Goal: Find specific page/section: Find specific page/section

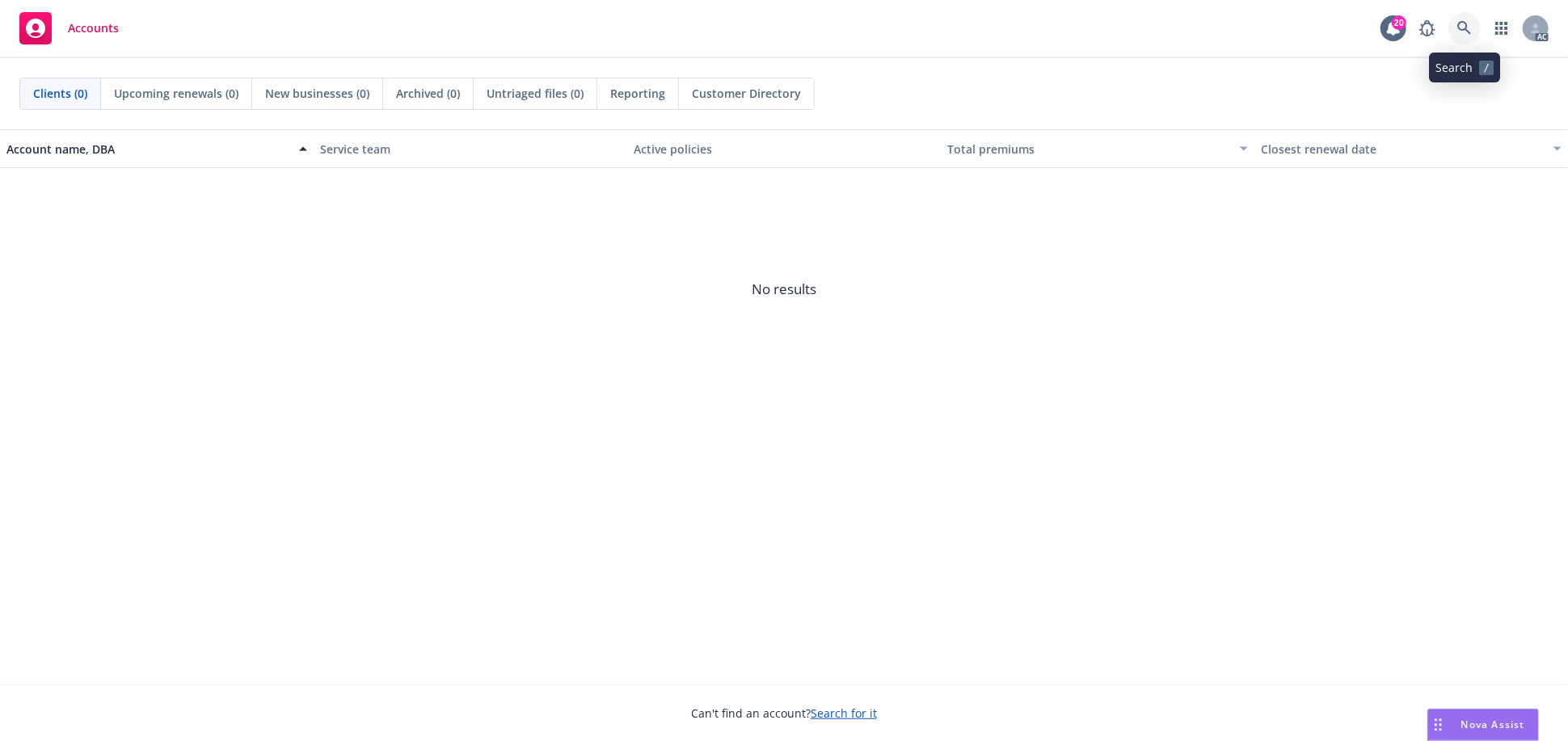
click at [1462, 32] on icon at bounding box center [1464, 28] width 14 height 14
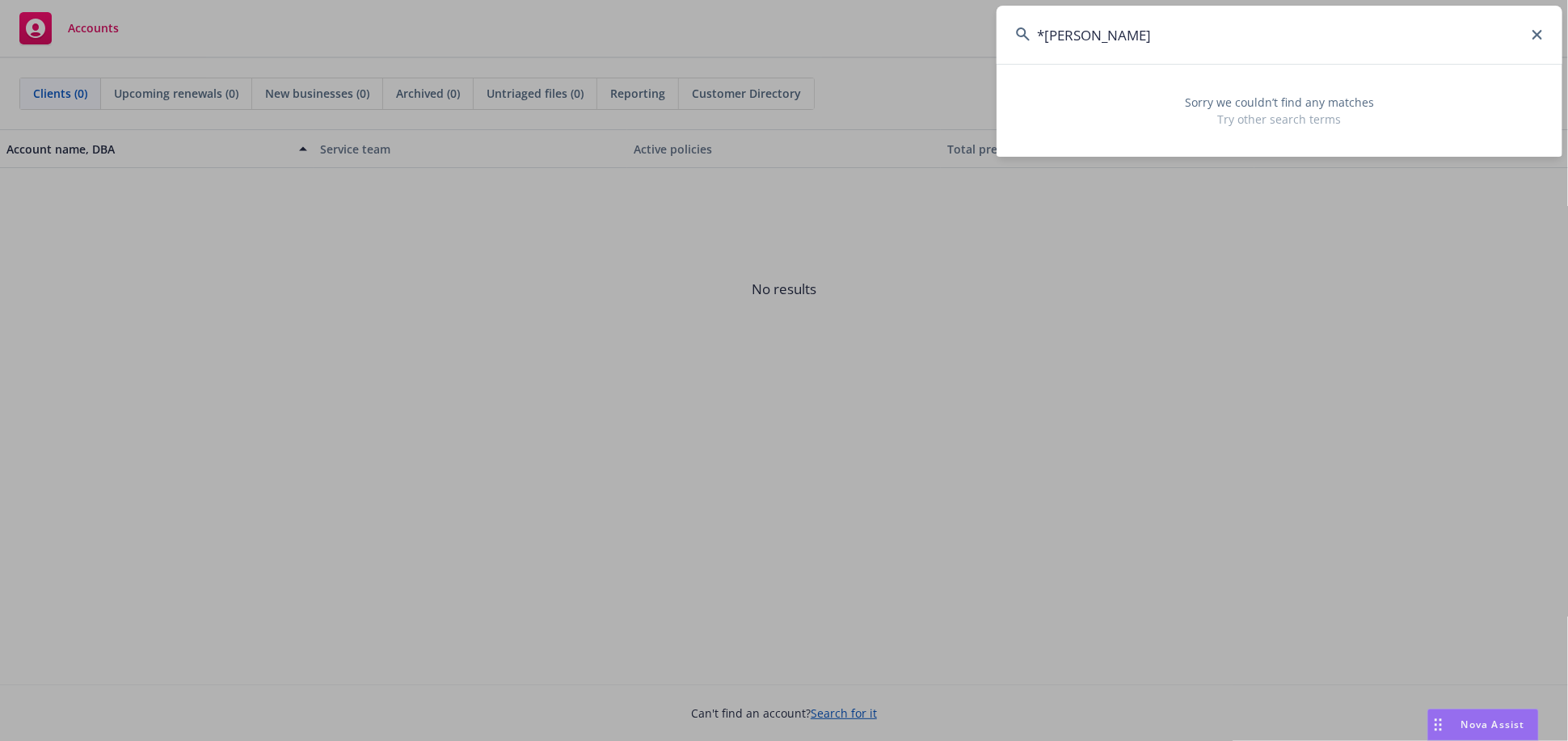
click at [1046, 39] on input "*[PERSON_NAME]" at bounding box center [1279, 34] width 566 height 58
drag, startPoint x: 1173, startPoint y: 35, endPoint x: 1090, endPoint y: 49, distance: 84.2
click at [1090, 49] on input "[PERSON_NAME]" at bounding box center [1279, 34] width 566 height 58
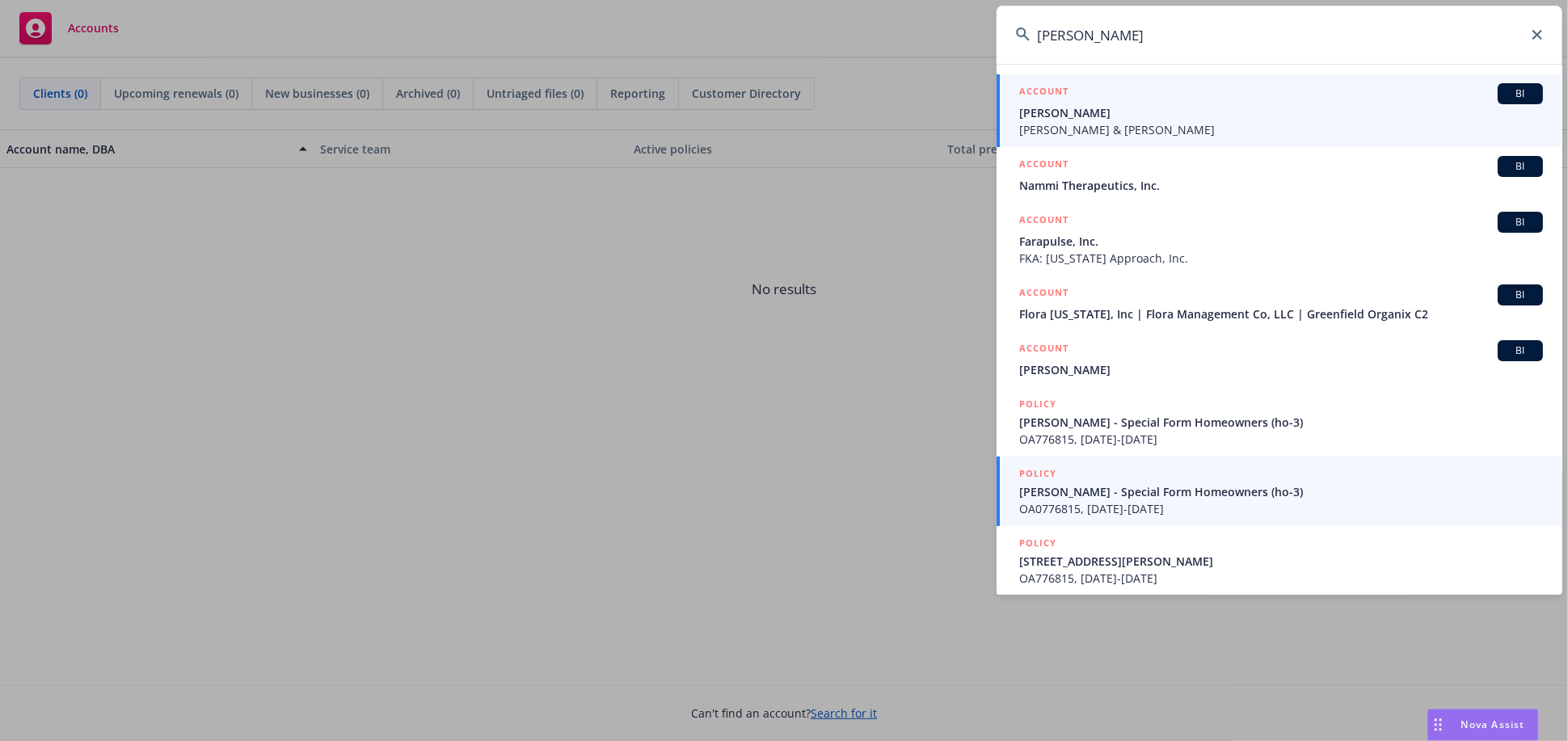
drag, startPoint x: 1161, startPoint y: 32, endPoint x: 1033, endPoint y: 101, distance: 145.4
click at [1033, 101] on div "[PERSON_NAME] ACCOUNT [PERSON_NAME] & [PERSON_NAME] ACCOUNT BI Nammi Therapeuti…" at bounding box center [1279, 300] width 566 height 589
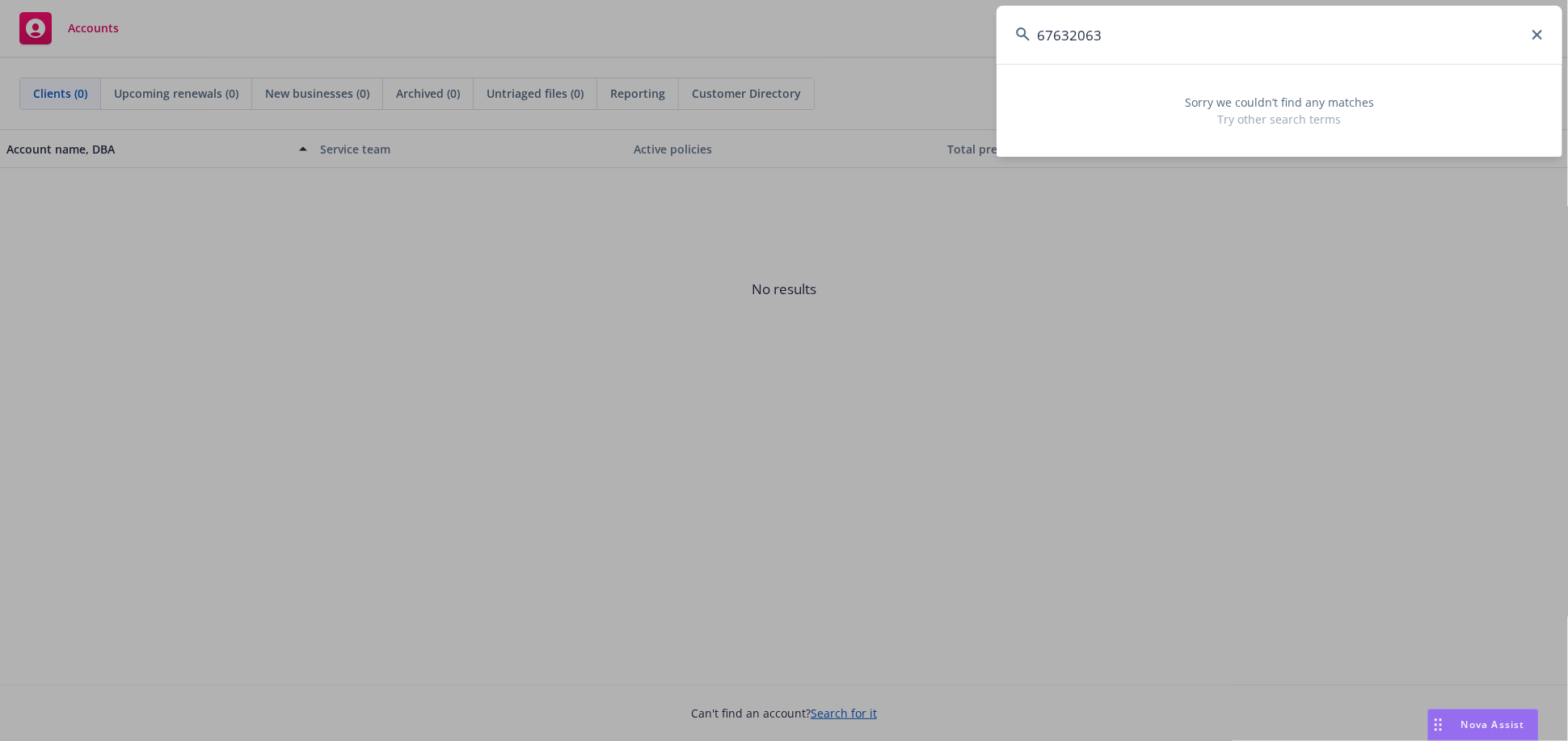
type input "67632063"
